Goal: Task Accomplishment & Management: Manage account settings

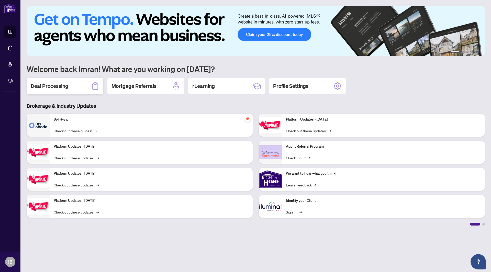
click at [63, 88] on h2 "Deal Processing" at bounding box center [50, 86] width 38 height 7
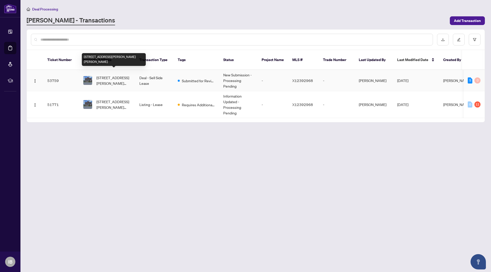
click at [108, 78] on span "[STREET_ADDRESS][PERSON_NAME][PERSON_NAME]" at bounding box center [113, 80] width 35 height 11
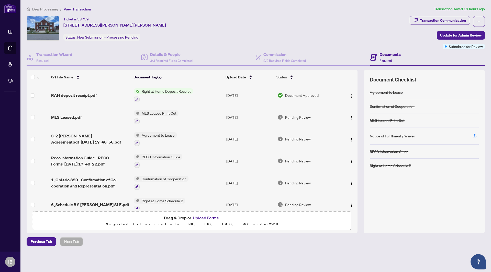
click at [38, 9] on span "Deal Processing" at bounding box center [45, 9] width 26 height 5
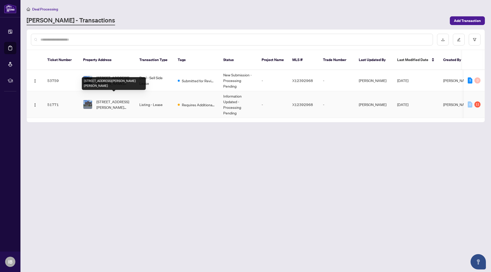
click at [117, 104] on span "[STREET_ADDRESS][PERSON_NAME][PERSON_NAME]" at bounding box center [113, 104] width 35 height 11
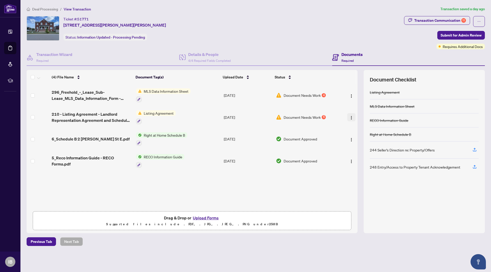
click at [349, 121] on button "button" at bounding box center [351, 117] width 8 height 8
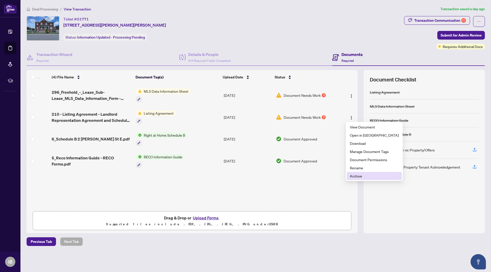
click at [358, 176] on span "Archive" at bounding box center [374, 176] width 49 height 6
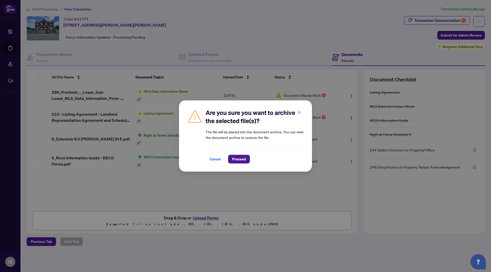
click at [234, 170] on div "Are you sure you want to archive the selected file(s)? The file will be placed …" at bounding box center [245, 135] width 133 height 71
click at [239, 161] on span "Proceed" at bounding box center [239, 159] width 14 height 8
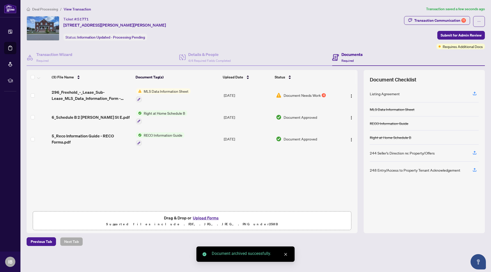
click at [201, 218] on button "Upload Forms" at bounding box center [205, 218] width 29 height 7
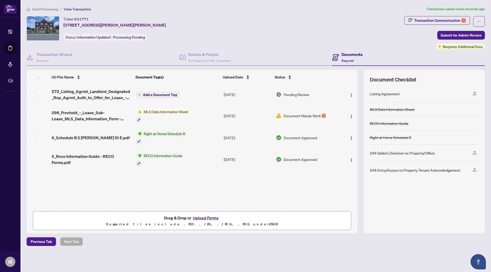
click at [168, 95] on span "Add a Document Tag" at bounding box center [160, 95] width 34 height 4
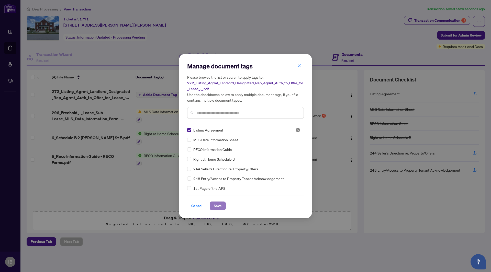
click at [219, 203] on span "Save" at bounding box center [218, 206] width 8 height 8
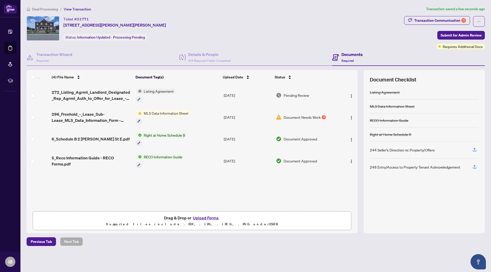
click at [353, 58] on div "Documents Required" at bounding box center [351, 57] width 21 height 12
click at [426, 22] on div "Transaction Communication 11" at bounding box center [440, 20] width 52 height 8
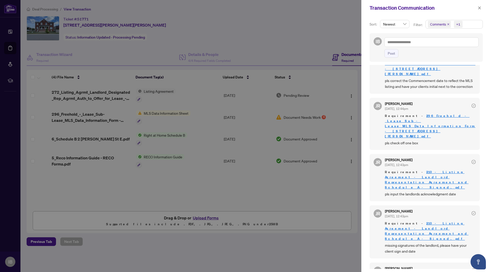
scroll to position [236, 0]
click at [434, 221] on link "210 - Listing Agreement - Landlord Representation Agreement and Schedule A - Si…" at bounding box center [427, 231] width 84 height 20
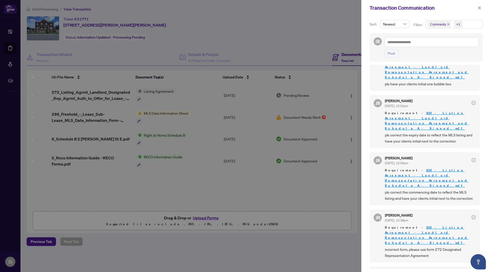
scroll to position [459, 0]
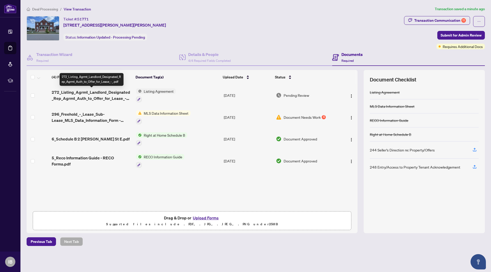
click at [79, 97] on span "272_Listing_Agrmt_Landlord_Designated_Rep_Agrmt_Auth_to_Offer_for_Lease_-_.pdf" at bounding box center [92, 95] width 80 height 12
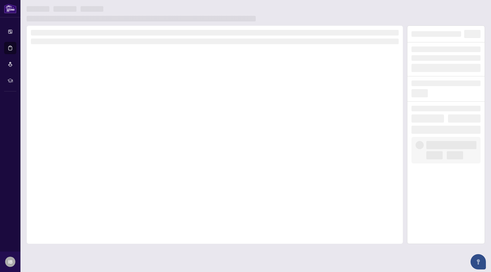
click at [79, 97] on div at bounding box center [215, 135] width 376 height 219
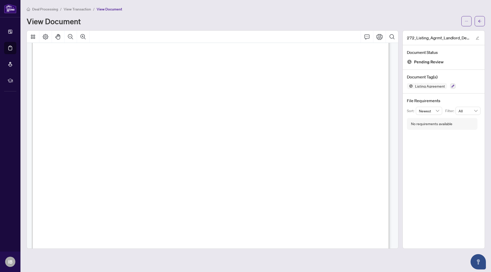
scroll to position [2161, 0]
